Goal: Transaction & Acquisition: Book appointment/travel/reservation

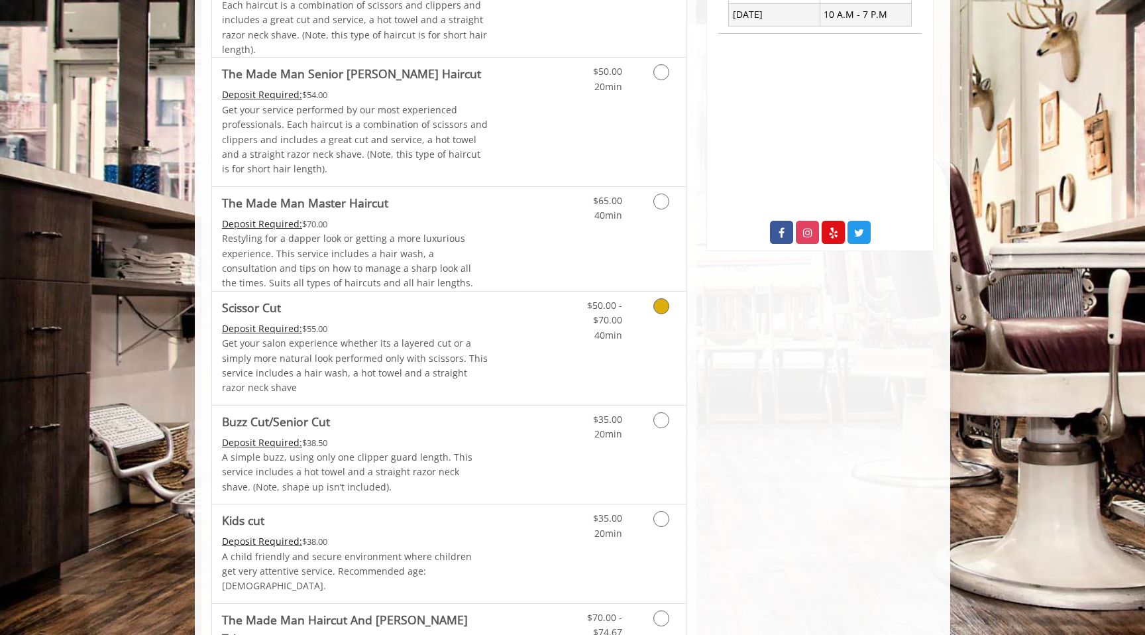
click at [507, 343] on link "Discounted Price" at bounding box center [527, 348] width 79 height 113
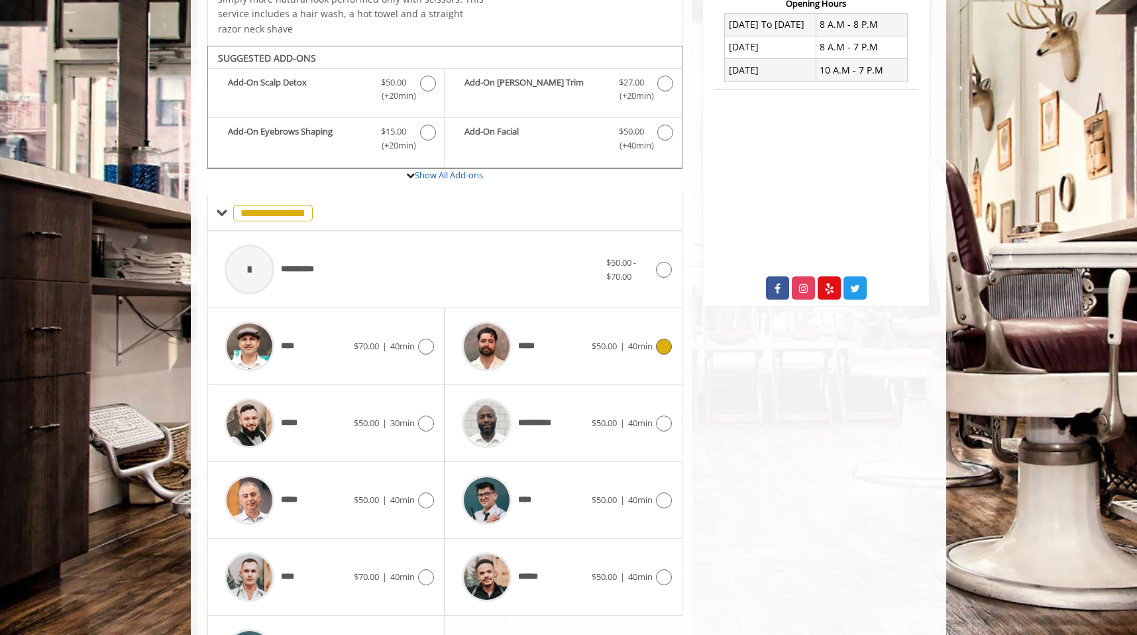
scroll to position [406, 0]
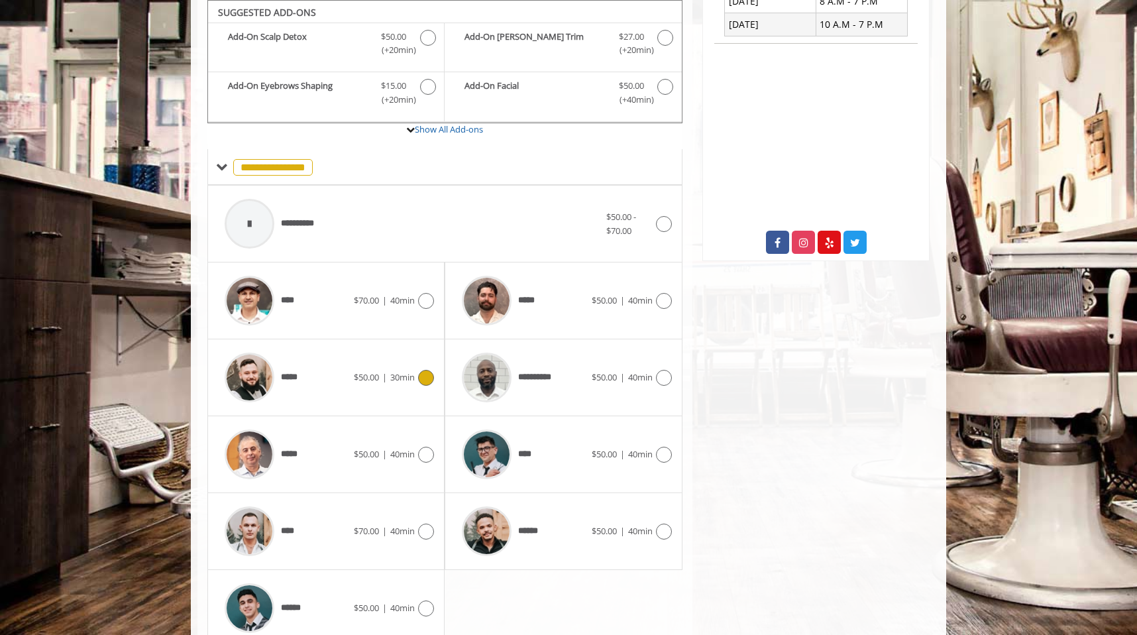
click at [350, 376] on div "*****" at bounding box center [286, 377] width 136 height 63
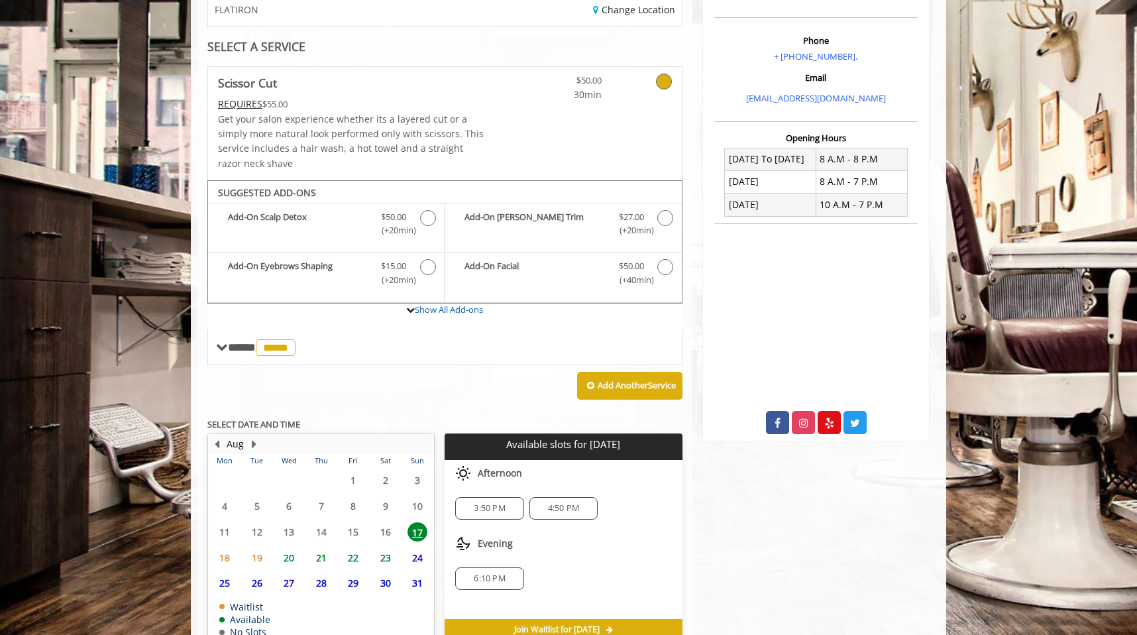
scroll to position [296, 0]
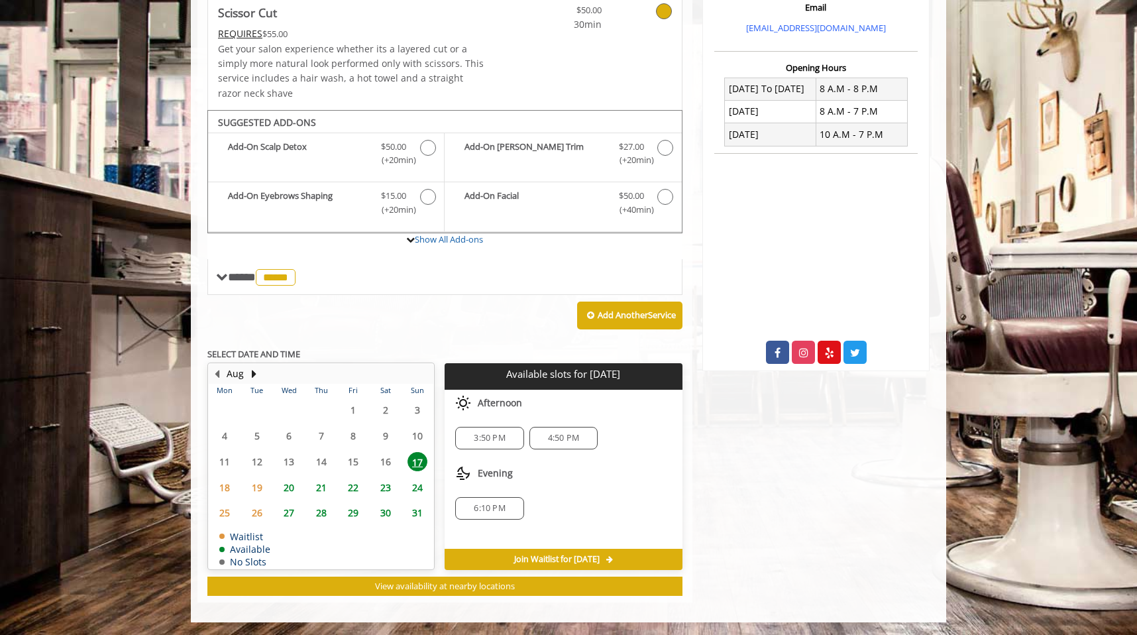
click at [487, 447] on div "3:50 PM" at bounding box center [489, 438] width 68 height 23
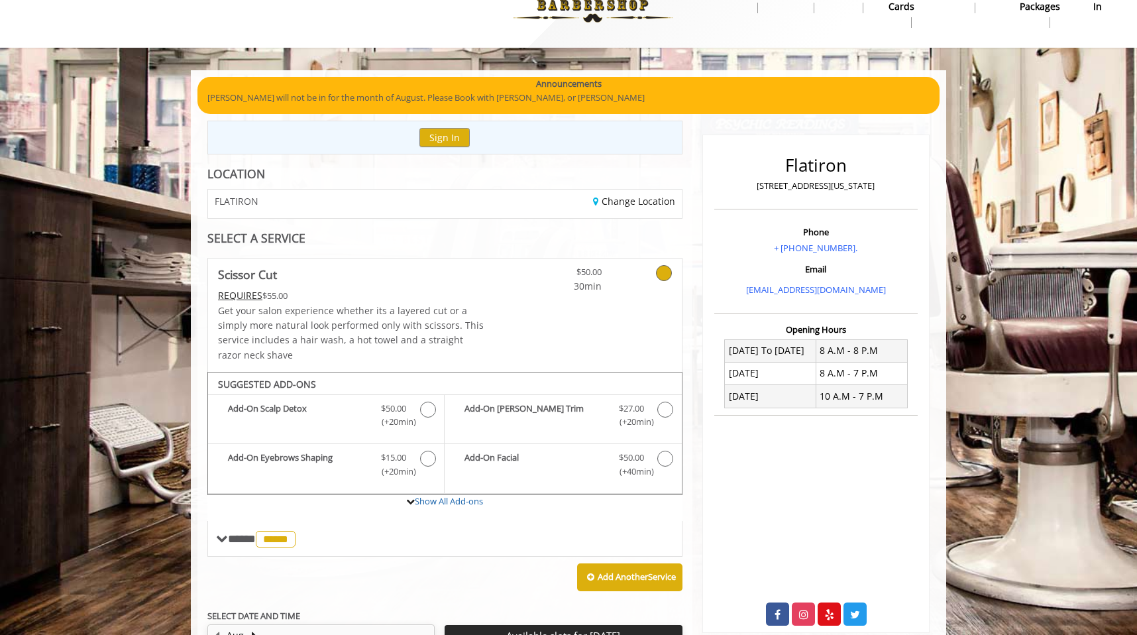
scroll to position [25, 0]
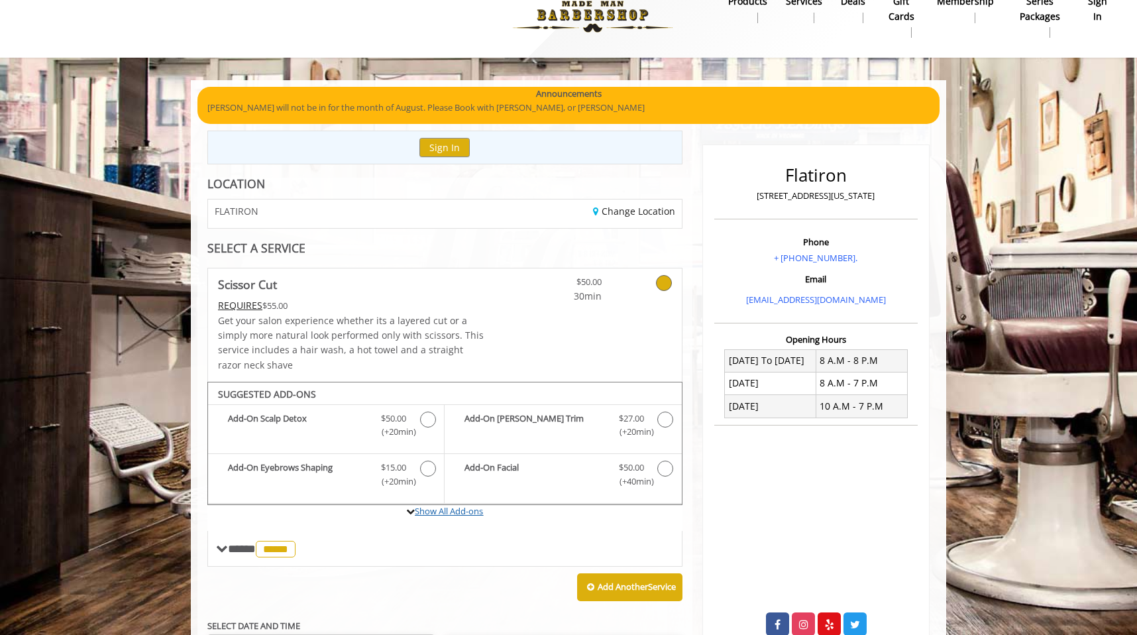
click at [450, 511] on link "Show All Add-ons" at bounding box center [449, 511] width 68 height 12
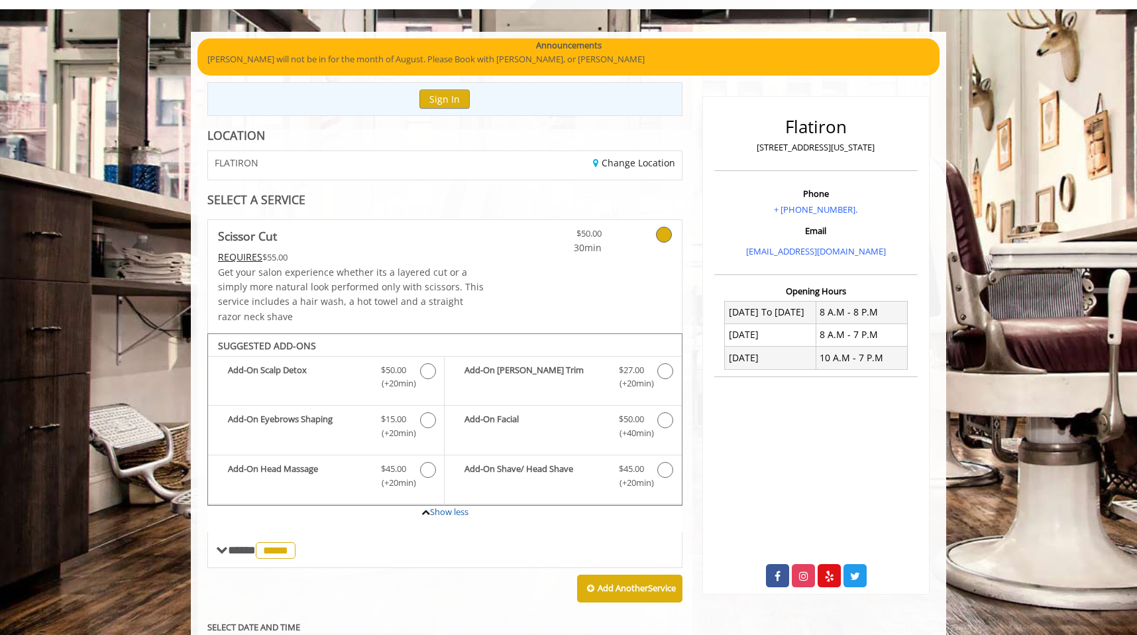
scroll to position [85, 0]
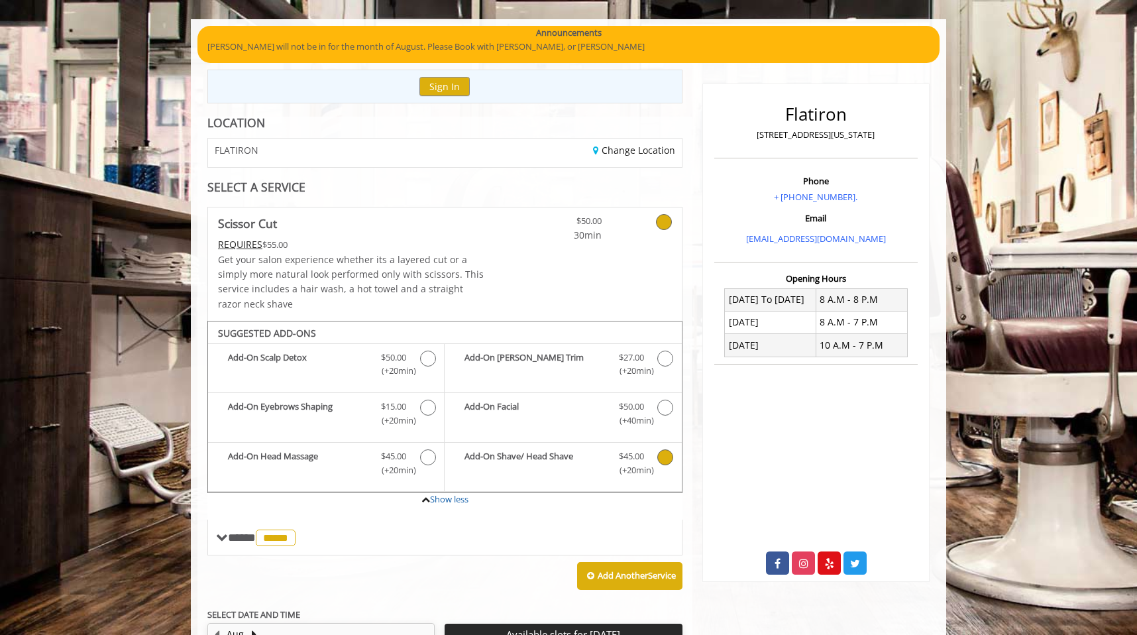
click at [547, 461] on b "Add-On Shave/ Head Shave" at bounding box center [534, 463] width 140 height 28
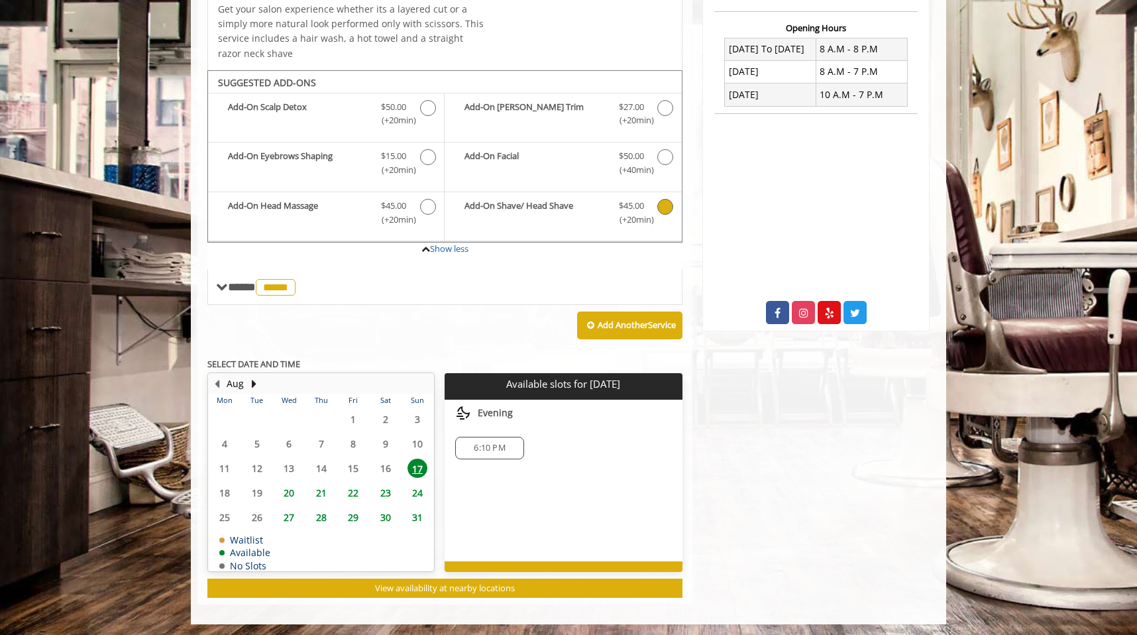
scroll to position [338, 0]
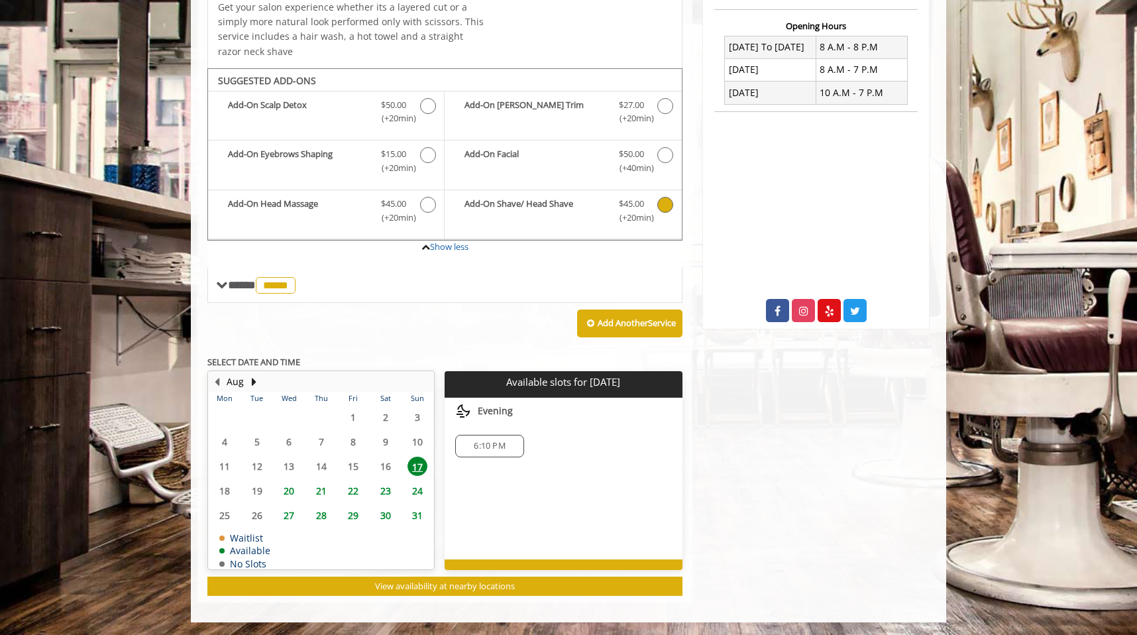
click at [658, 209] on span "Scissor Cut Add-onS" at bounding box center [665, 211] width 17 height 28
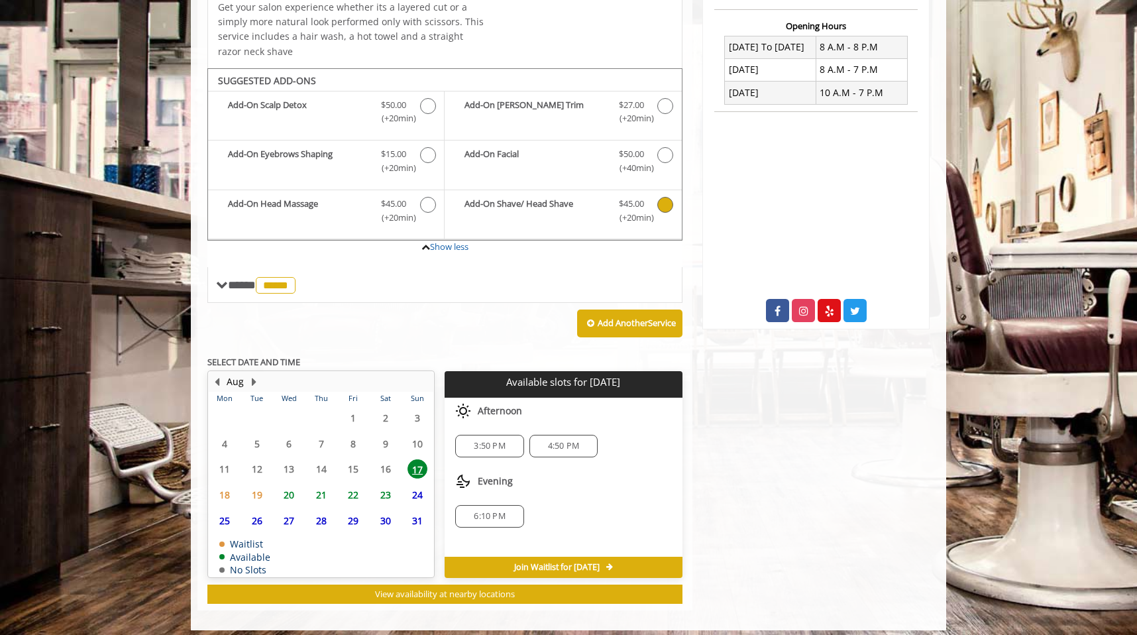
click at [658, 209] on span "Scissor Cut Add-onS" at bounding box center [665, 211] width 17 height 28
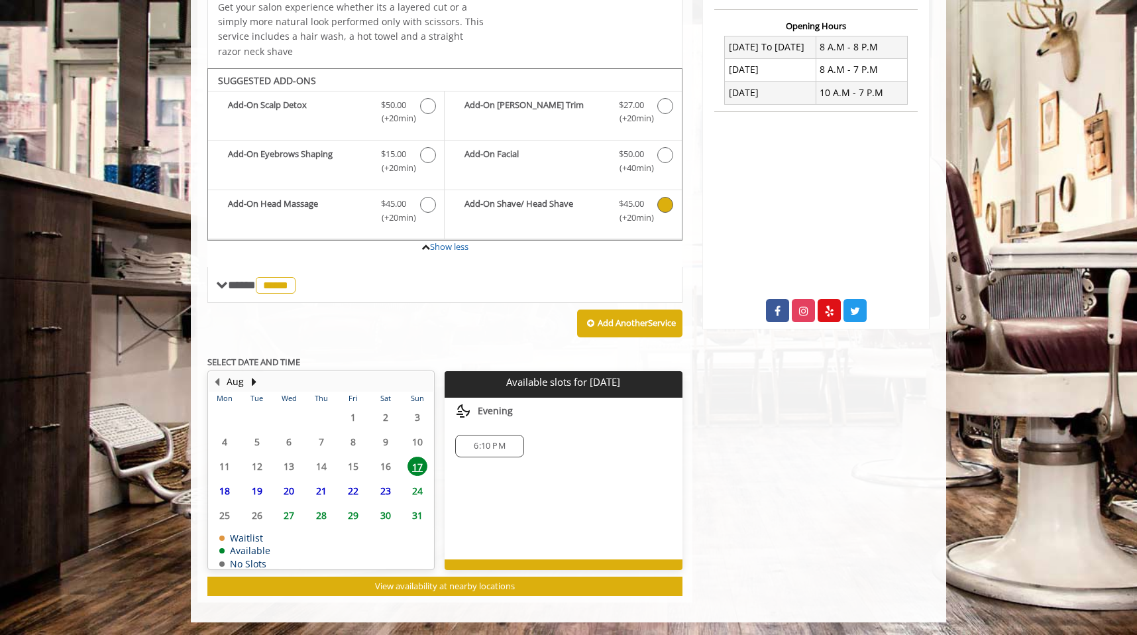
click at [666, 208] on icon "Scissor Cut Add-onS" at bounding box center [665, 205] width 16 height 16
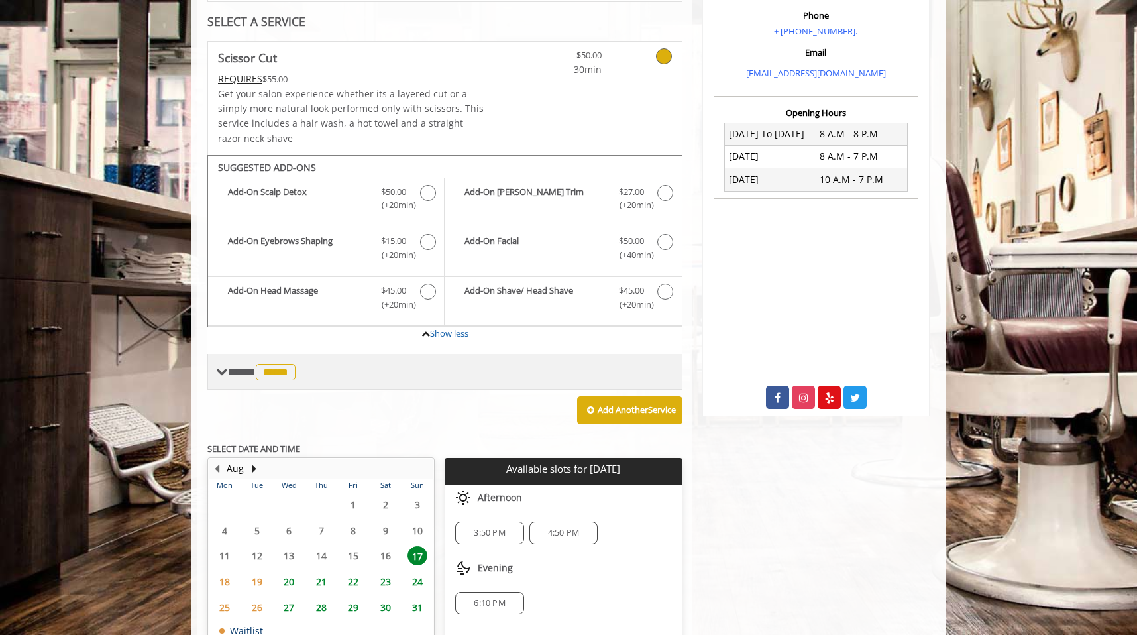
scroll to position [256, 0]
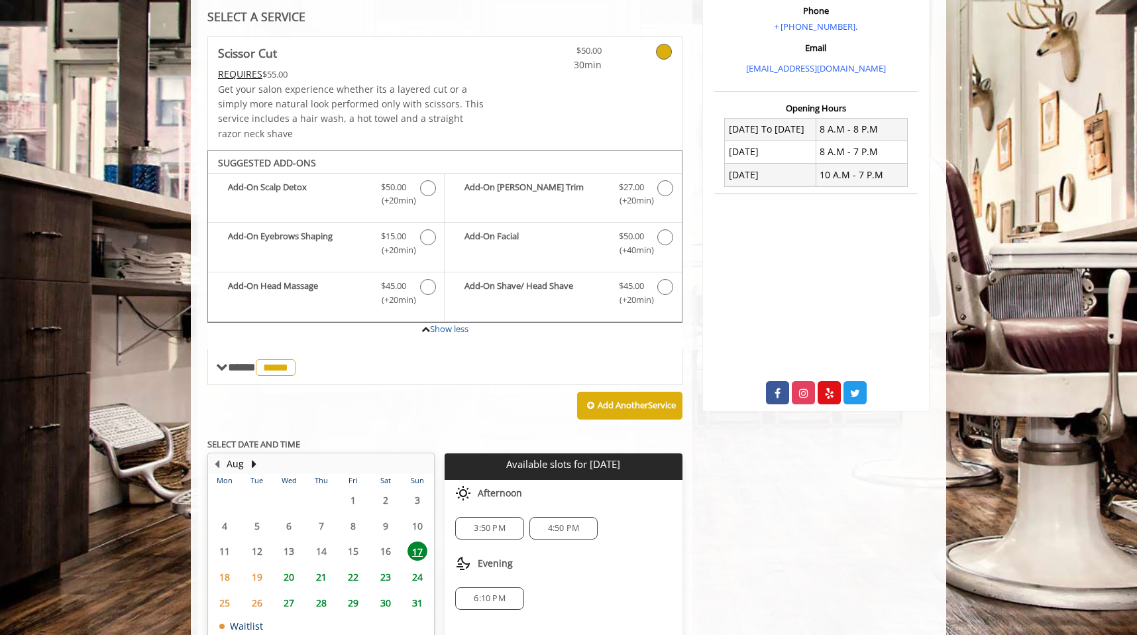
click at [416, 553] on span "17" at bounding box center [417, 550] width 20 height 19
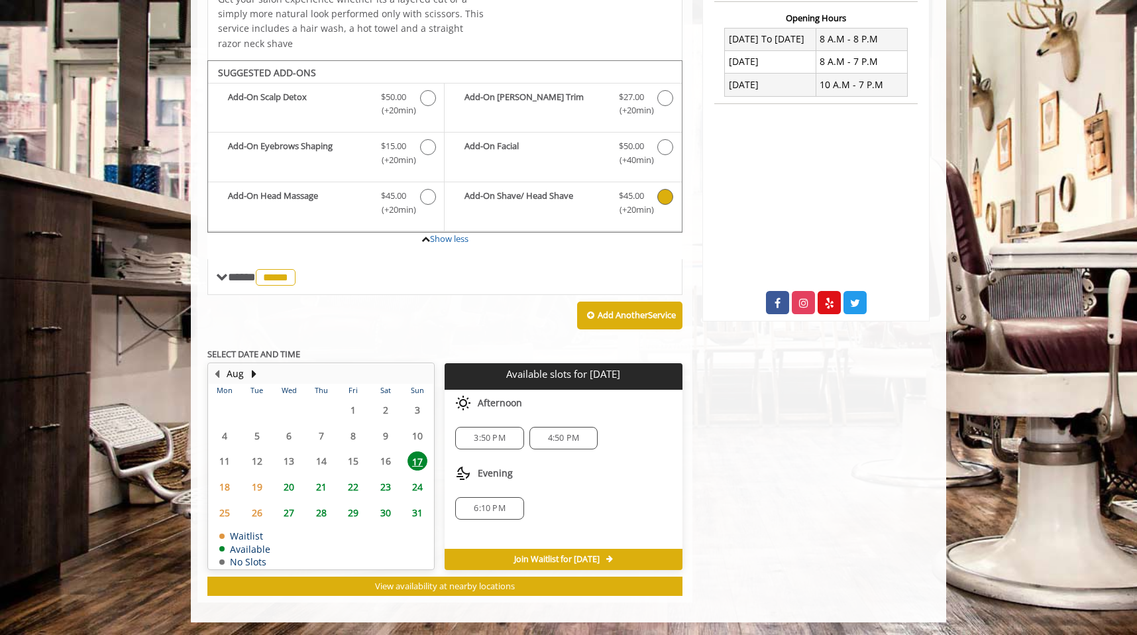
click at [589, 202] on b "Add-On Shave/ Head Shave" at bounding box center [534, 203] width 140 height 28
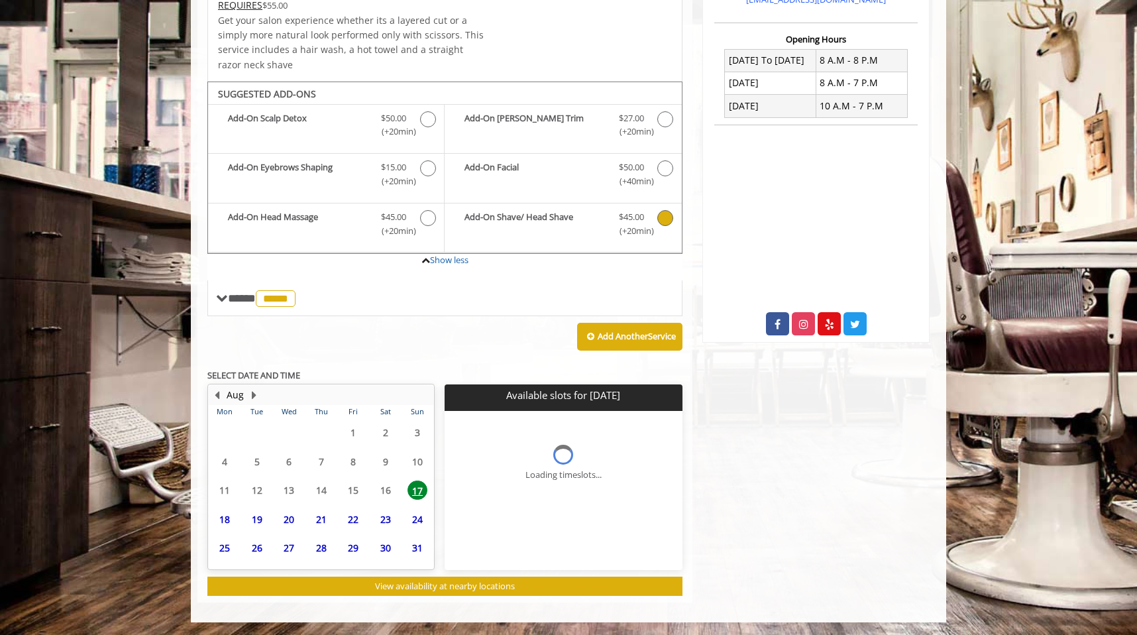
scroll to position [338, 0]
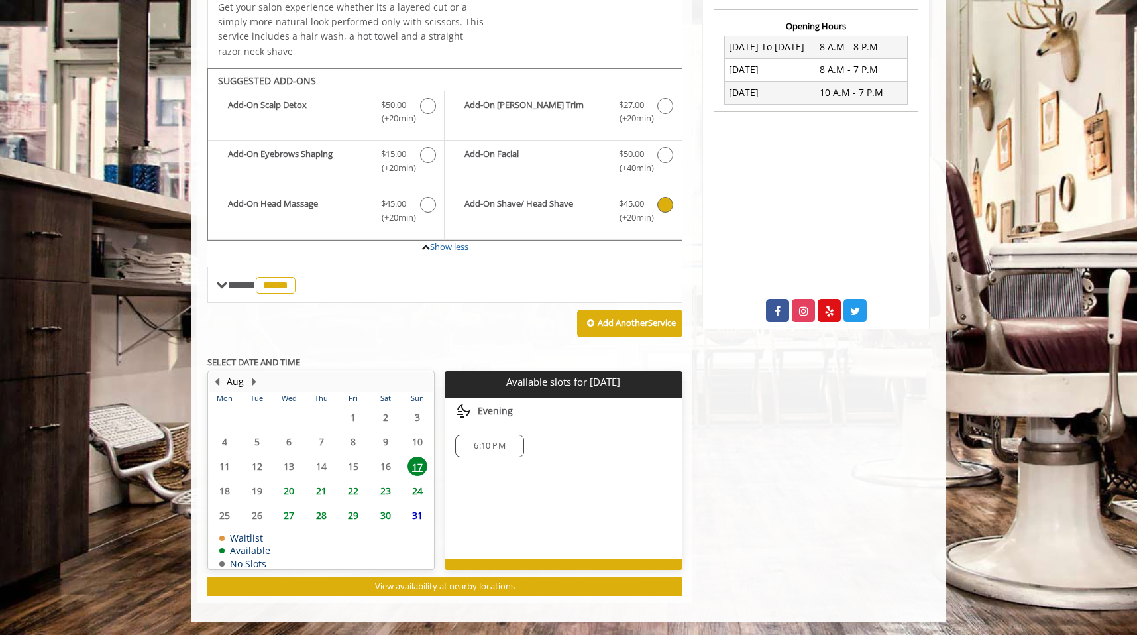
click at [502, 437] on div "6:10 PM" at bounding box center [489, 446] width 68 height 23
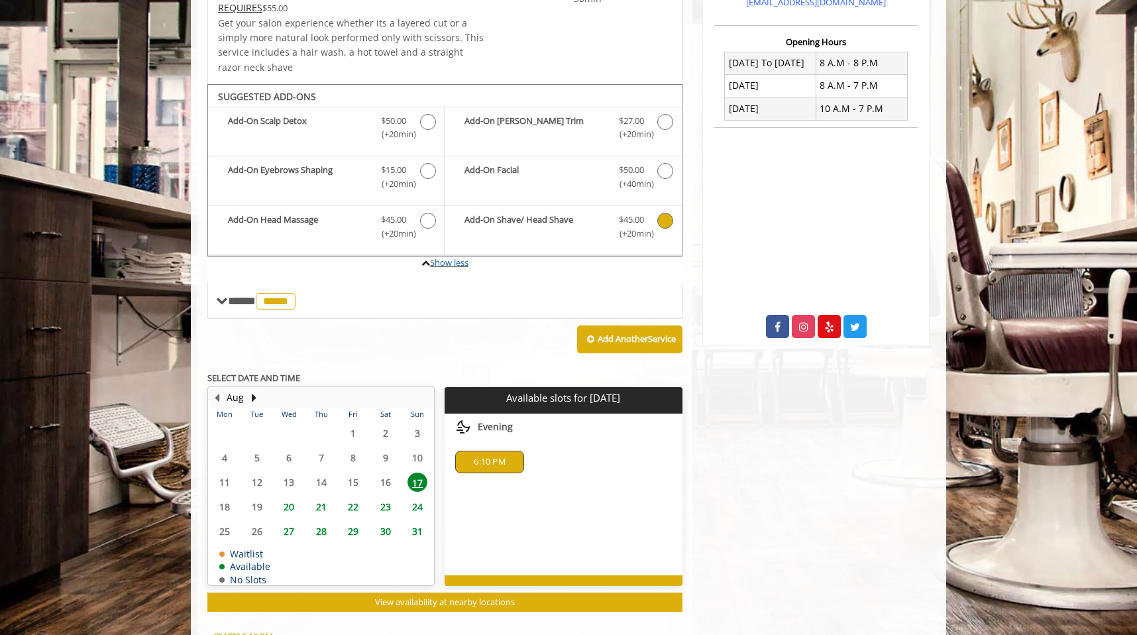
scroll to position [318, 0]
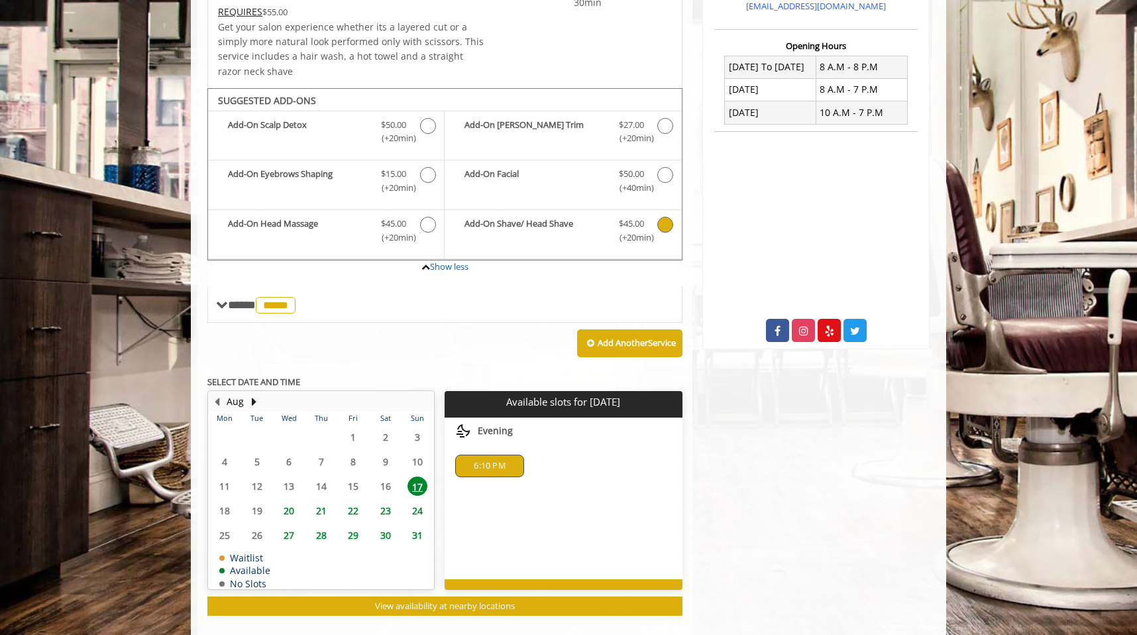
click at [624, 233] on span "(+20min )" at bounding box center [631, 238] width 39 height 14
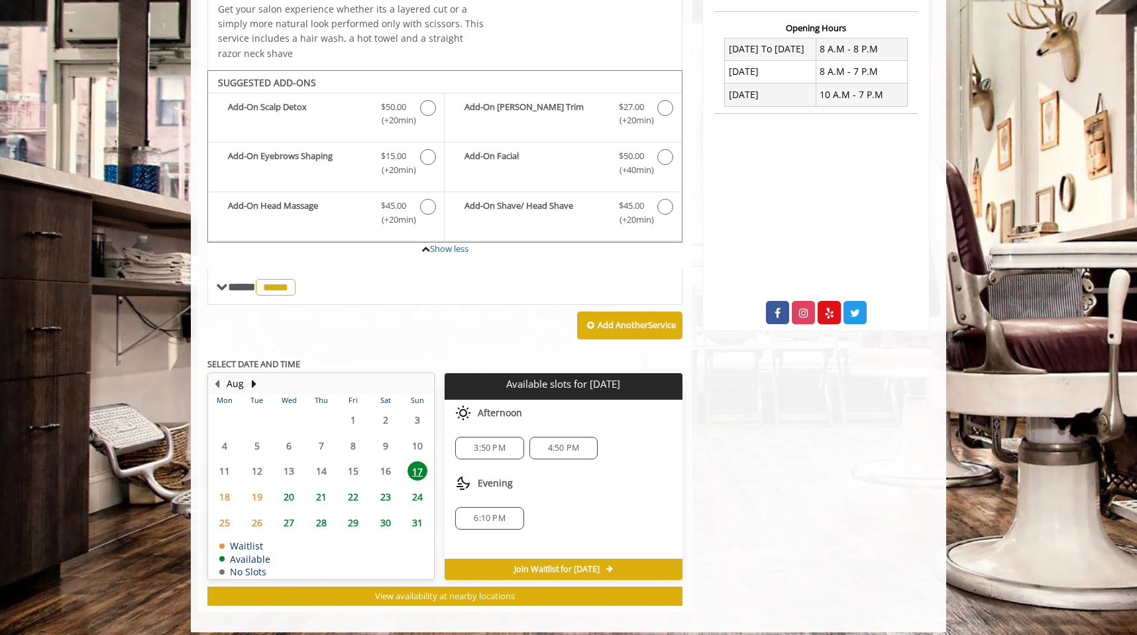
scroll to position [346, 0]
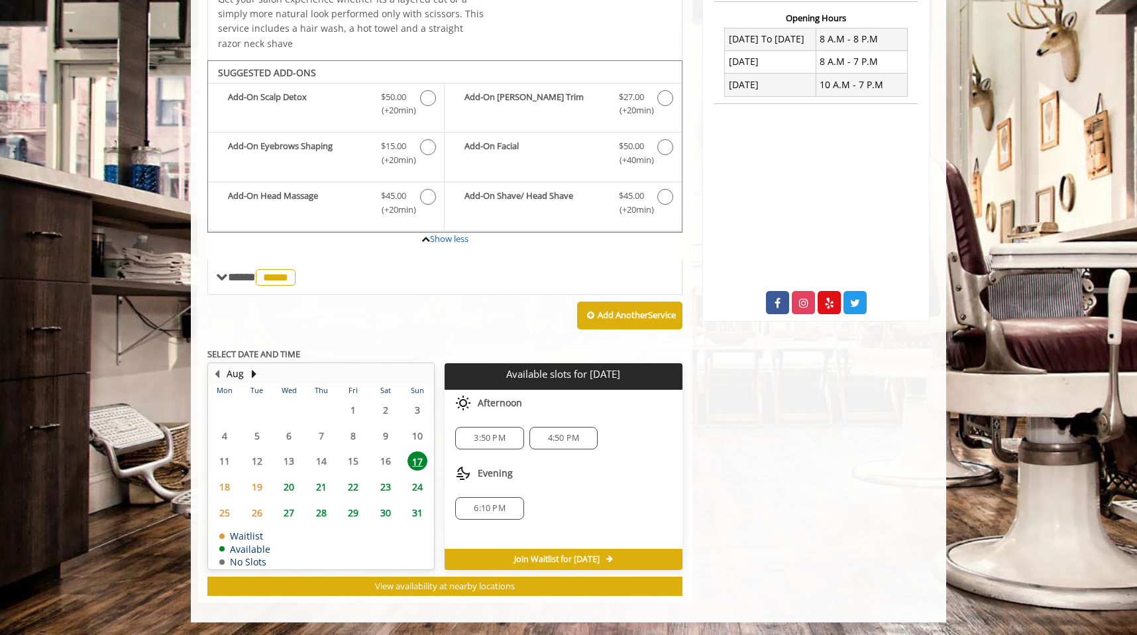
click at [486, 510] on span "6:10 PM" at bounding box center [489, 508] width 31 height 11
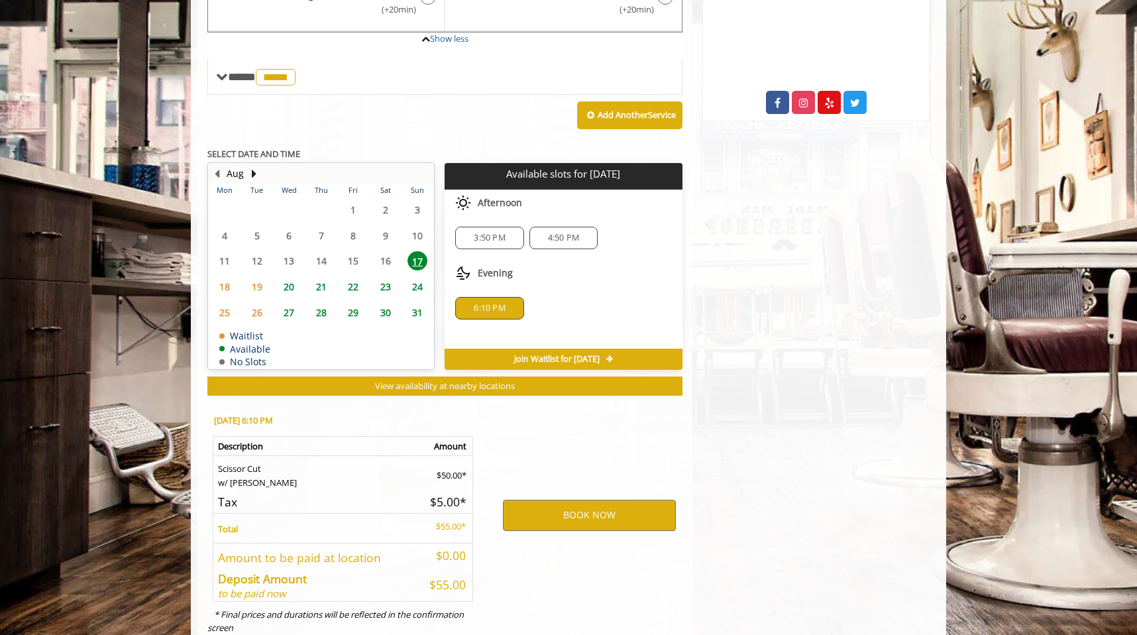
scroll to position [585, 0]
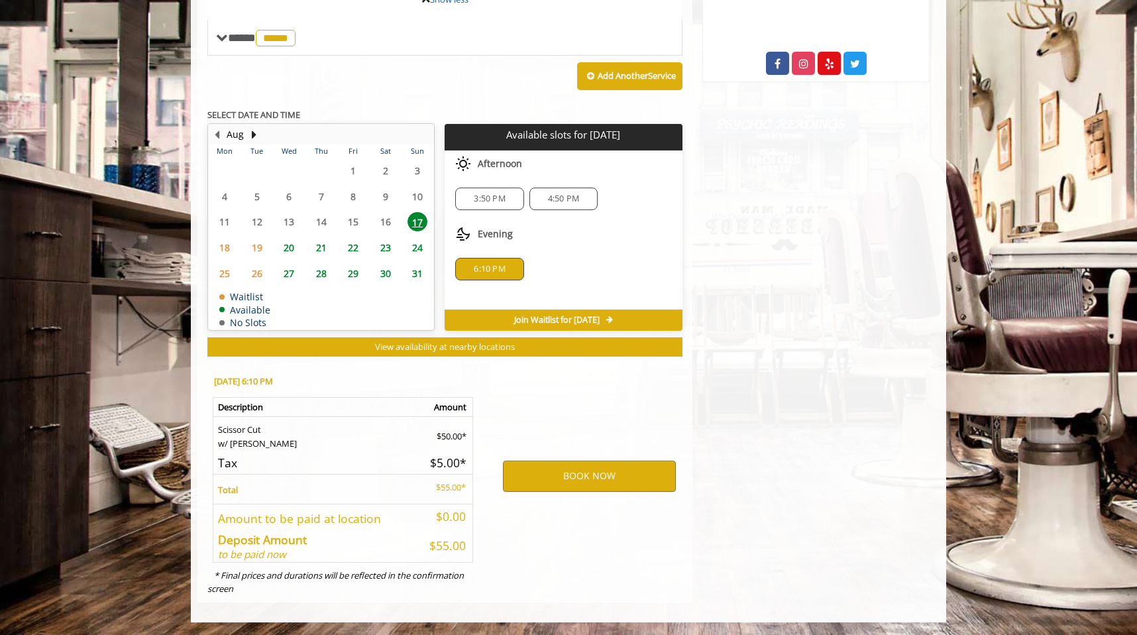
click at [564, 201] on span "4:50 PM" at bounding box center [563, 198] width 31 height 11
click at [586, 472] on button "BOOK NOW" at bounding box center [589, 475] width 173 height 30
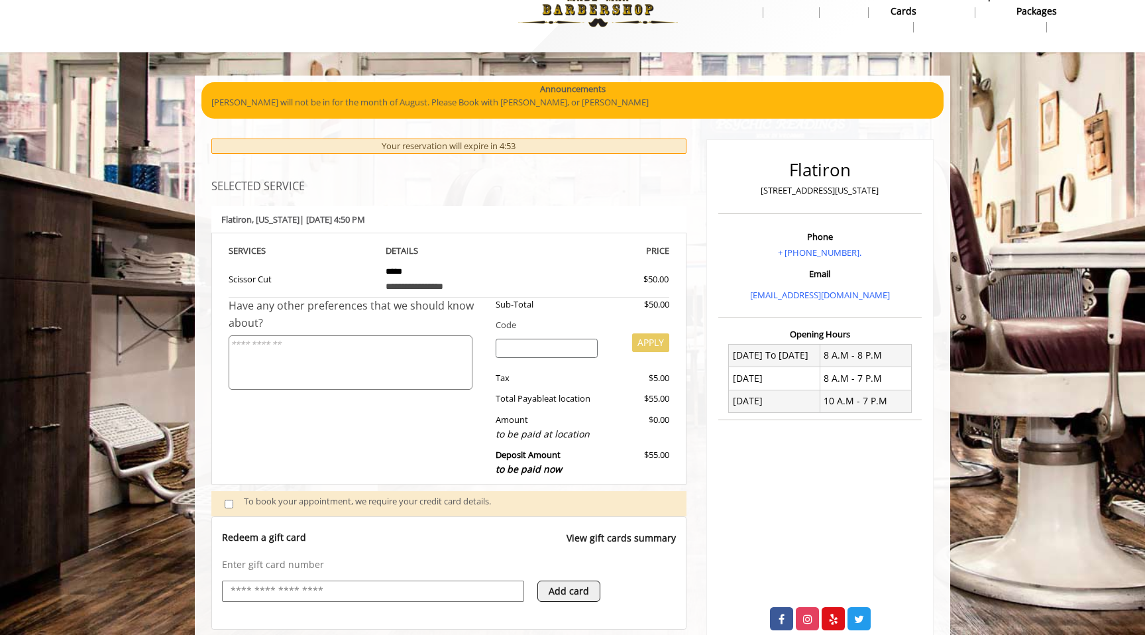
scroll to position [0, 0]
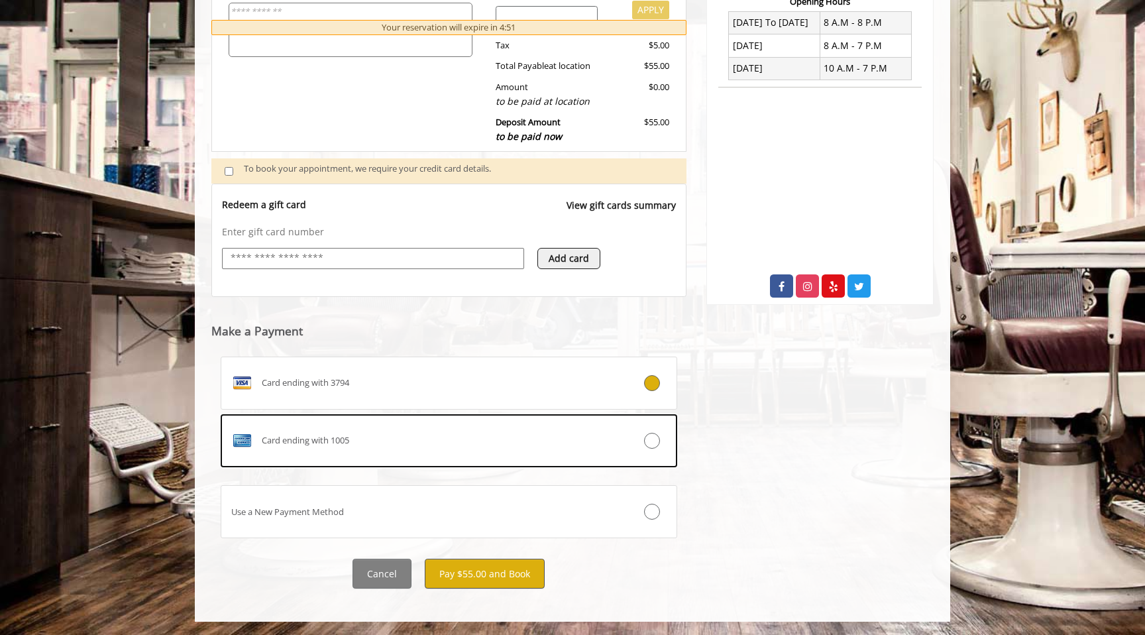
click at [488, 574] on button "Pay $55.00 and Book" at bounding box center [485, 574] width 120 height 30
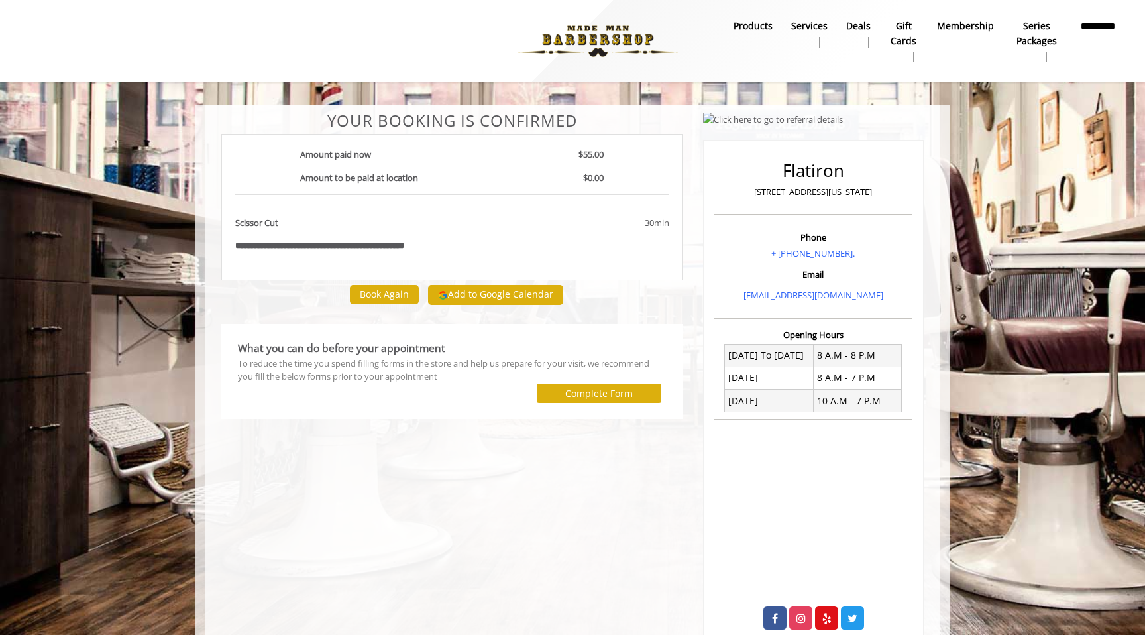
click at [215, 226] on div "**********" at bounding box center [452, 196] width 482 height 168
click at [79, 276] on body "**********" at bounding box center [572, 380] width 1145 height 551
